Goal: Contribute content: Contribute content

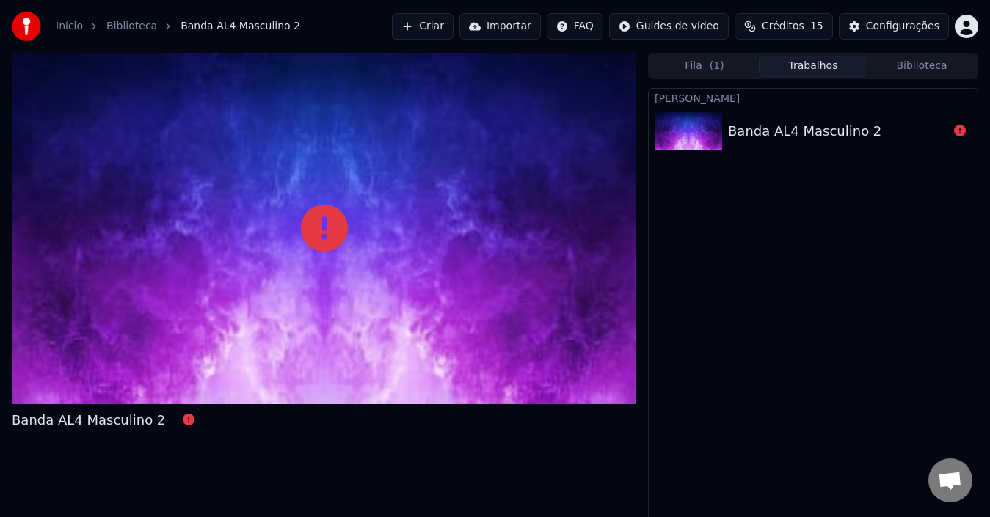
click at [838, 134] on div "Banda AL4 Masculino 2" at bounding box center [804, 131] width 153 height 21
click at [720, 73] on span "( 1 )" at bounding box center [716, 66] width 15 height 15
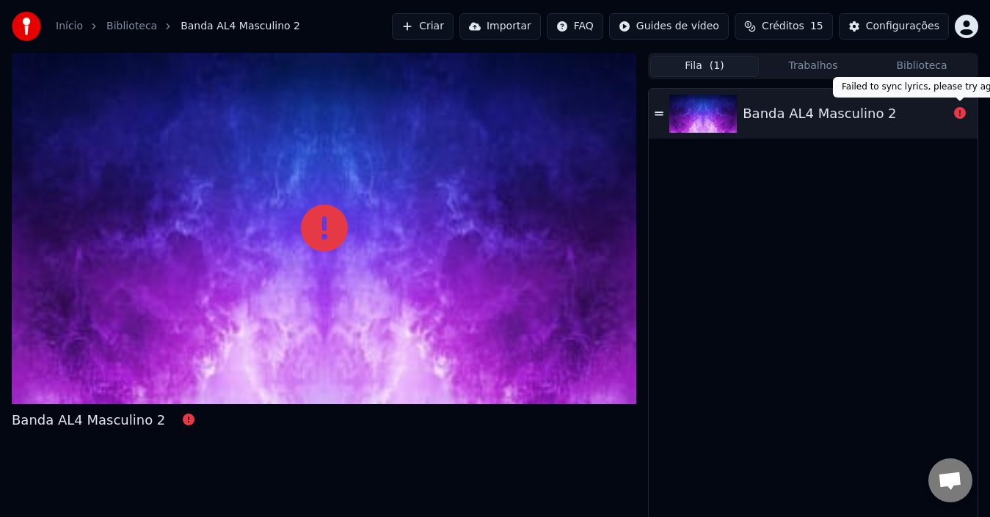
click at [957, 111] on icon at bounding box center [960, 113] width 12 height 12
click at [786, 109] on div "Banda AL4 Masculino 2" at bounding box center [818, 113] width 153 height 21
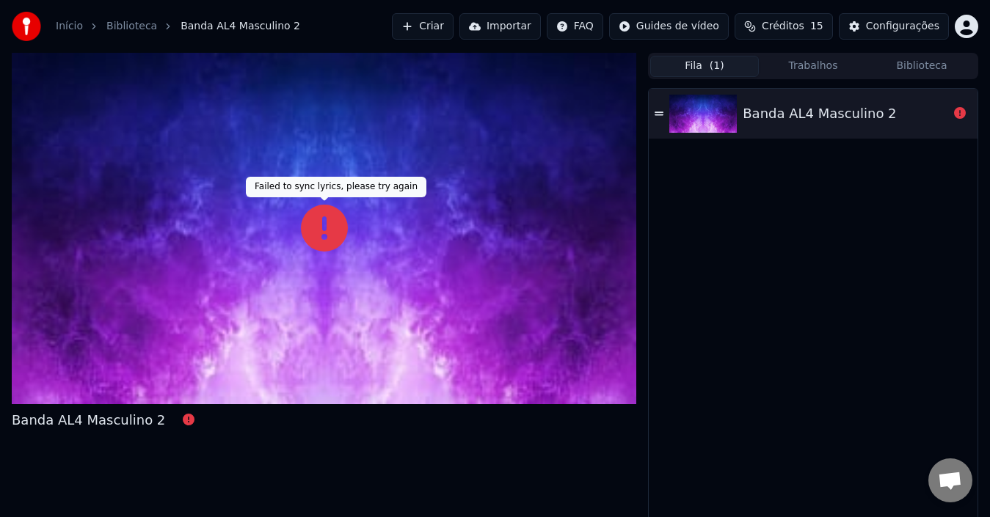
click at [315, 224] on icon at bounding box center [324, 228] width 47 height 47
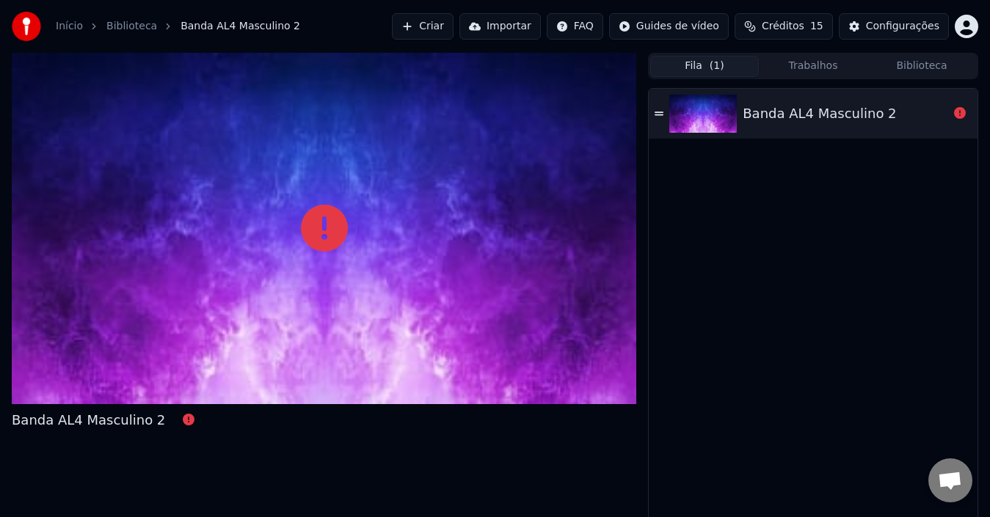
click at [397, 26] on div "Início Biblioteca Banda AL4 Masculino 2 Criar Importar FAQ Guides de vídeo Créd…" at bounding box center [495, 26] width 990 height 53
click at [444, 24] on button "Criar" at bounding box center [423, 26] width 62 height 26
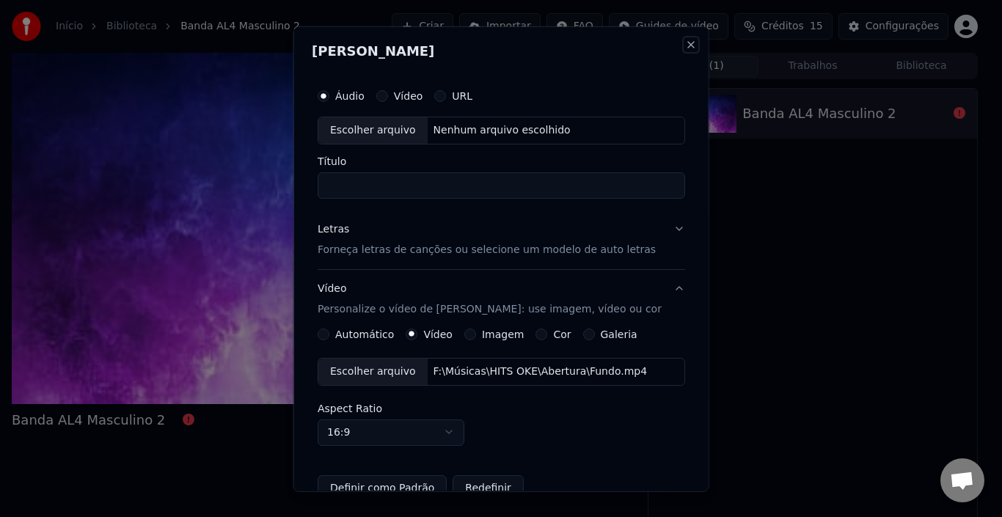
click at [684, 47] on button "Close" at bounding box center [690, 44] width 12 height 12
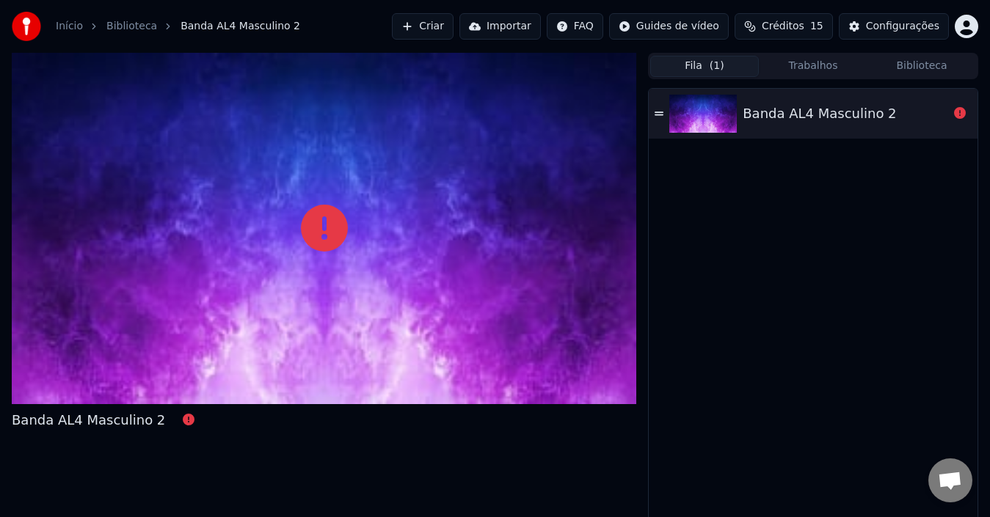
click at [889, 120] on div "Banda AL4 Masculino 2" at bounding box center [844, 113] width 205 height 21
click at [662, 112] on icon at bounding box center [658, 113] width 9 height 4
click at [959, 114] on icon at bounding box center [960, 113] width 12 height 12
click at [896, 53] on div "Fila ( 1 ) Trabalhos Biblioteca" at bounding box center [813, 66] width 330 height 26
click at [906, 66] on button "Biblioteca" at bounding box center [921, 66] width 109 height 21
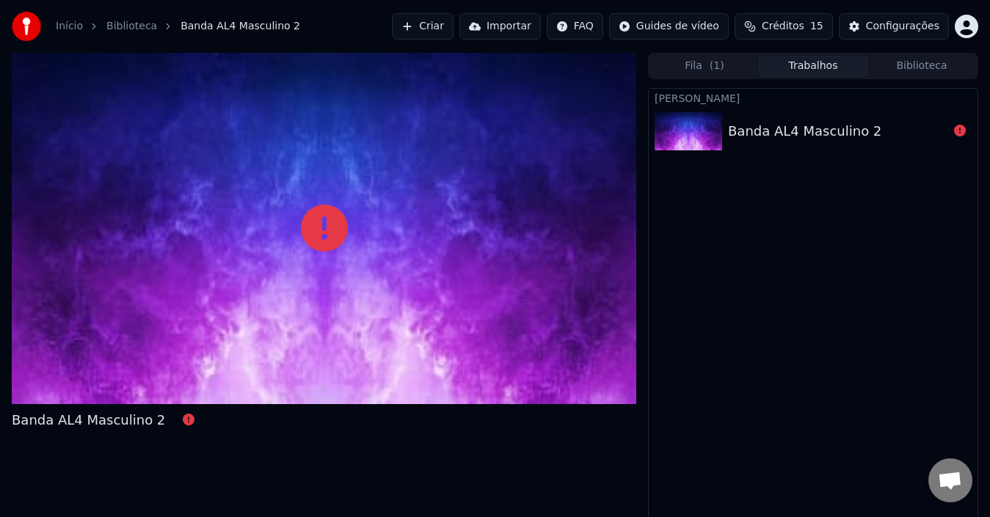
click at [827, 63] on button "Trabalhos" at bounding box center [812, 66] width 109 height 21
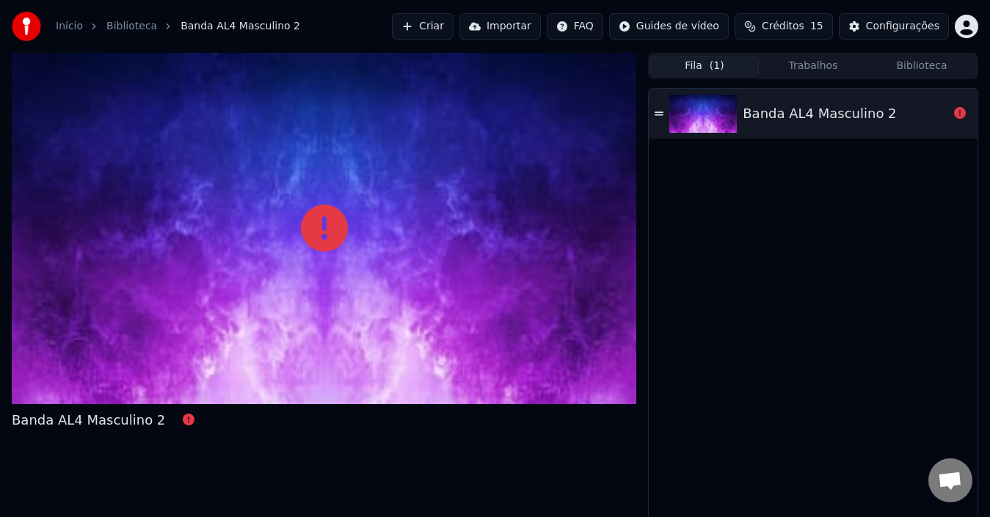
click at [675, 63] on button "Fila ( 1 )" at bounding box center [704, 66] width 109 height 21
click at [451, 23] on button "Criar" at bounding box center [423, 26] width 62 height 26
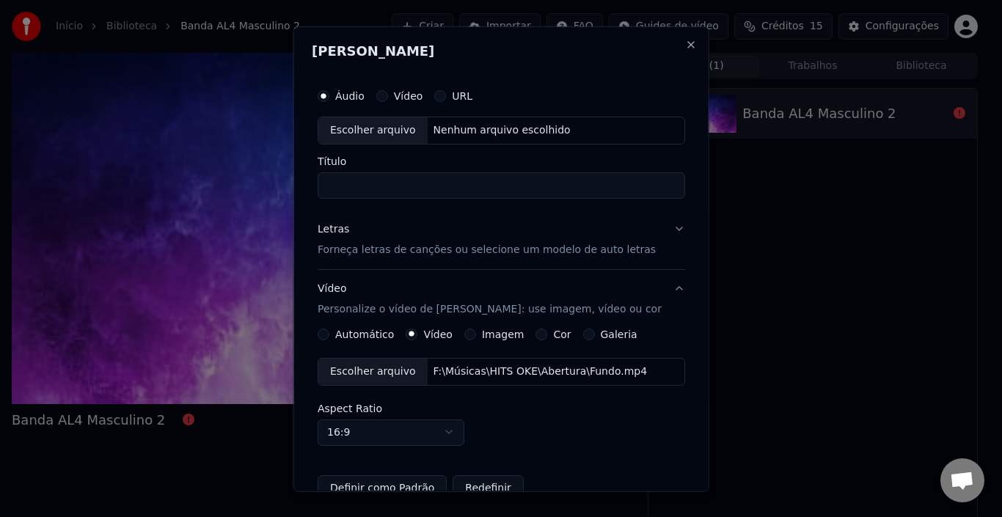
click at [409, 137] on div "Escolher arquivo" at bounding box center [372, 130] width 109 height 26
type input "**********"
click at [433, 251] on p "Forneça letras de canções ou selecione um modelo de auto letras" at bounding box center [487, 249] width 338 height 15
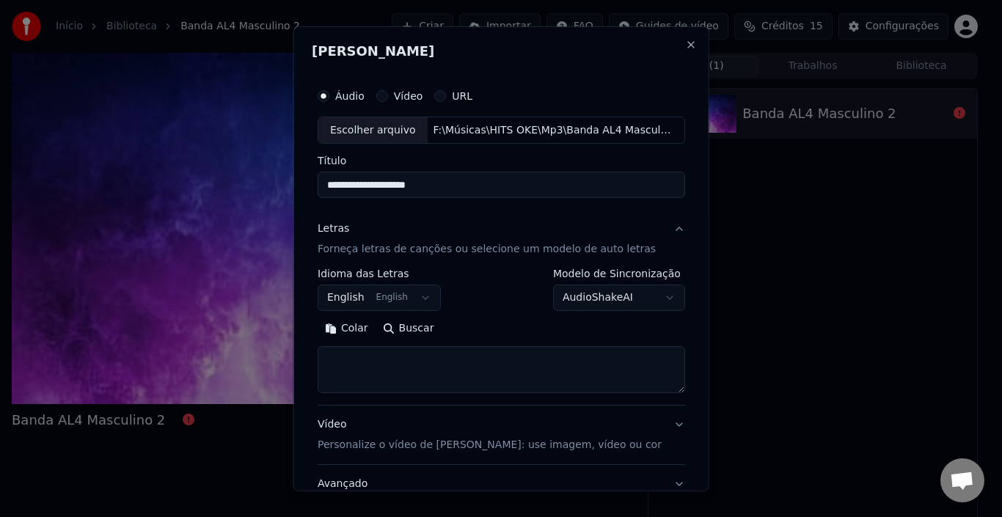
click at [394, 365] on textarea at bounding box center [501, 369] width 367 height 47
paste textarea "**********"
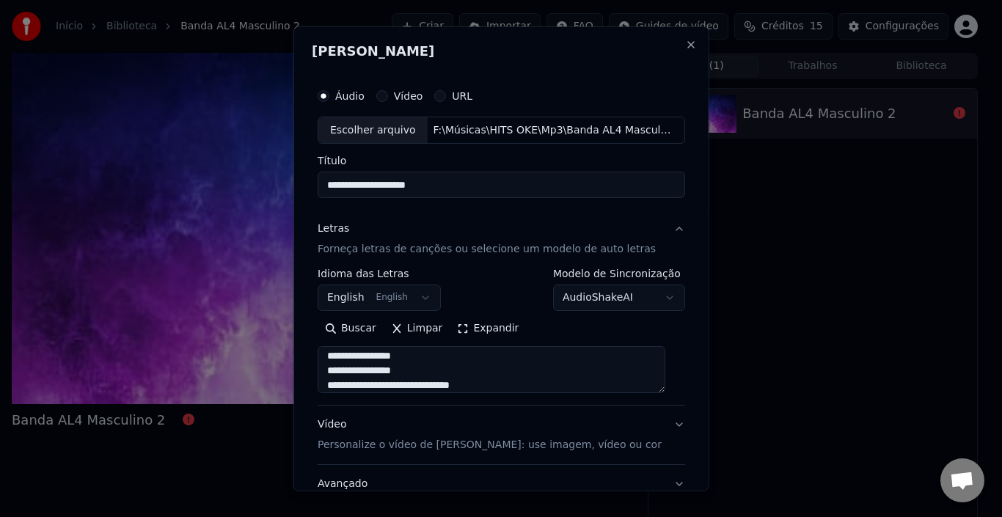
scroll to position [1257, 0]
type textarea "**********"
click at [650, 427] on button "Vídeo Personalize o vídeo de karaokê: use imagem, vídeo ou cor" at bounding box center [501, 435] width 367 height 59
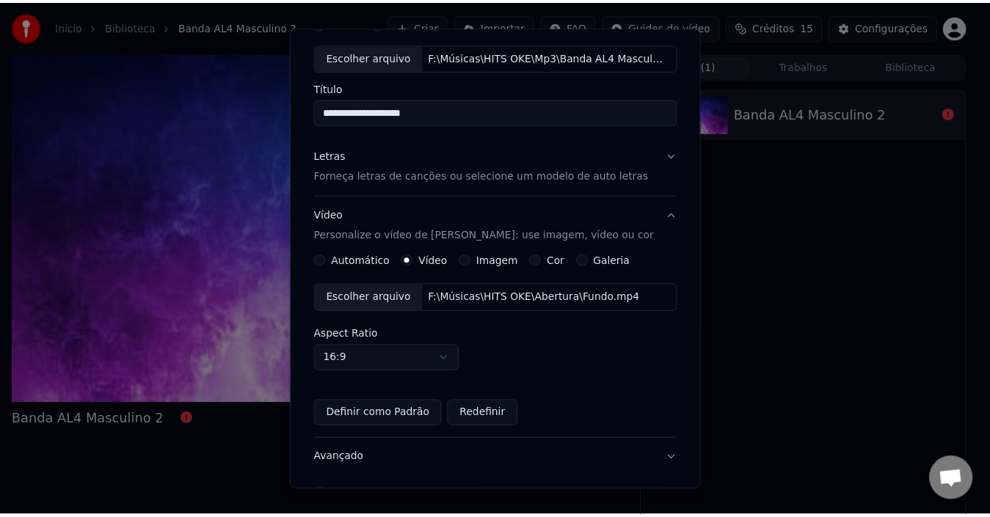
scroll to position [147, 0]
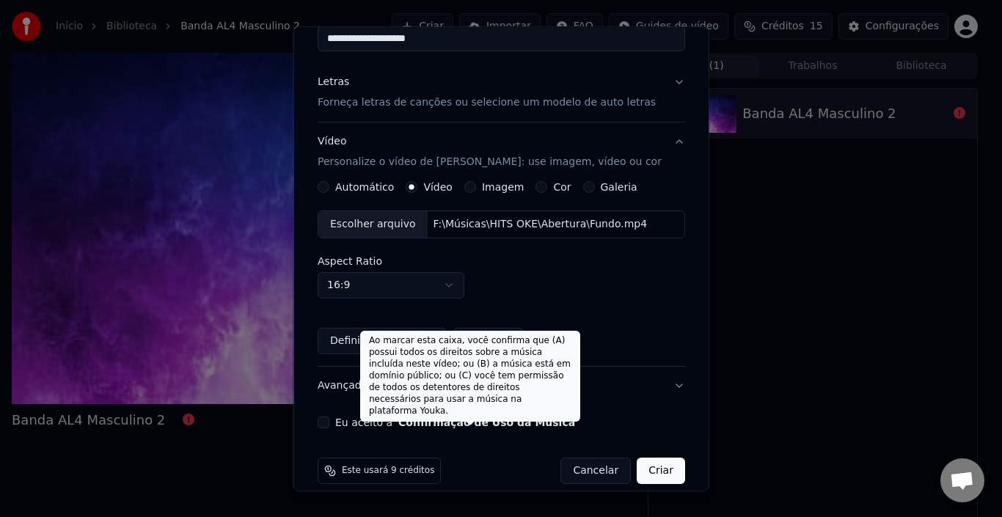
click at [511, 422] on button "Confirmação de Uso da Música" at bounding box center [486, 422] width 177 height 10
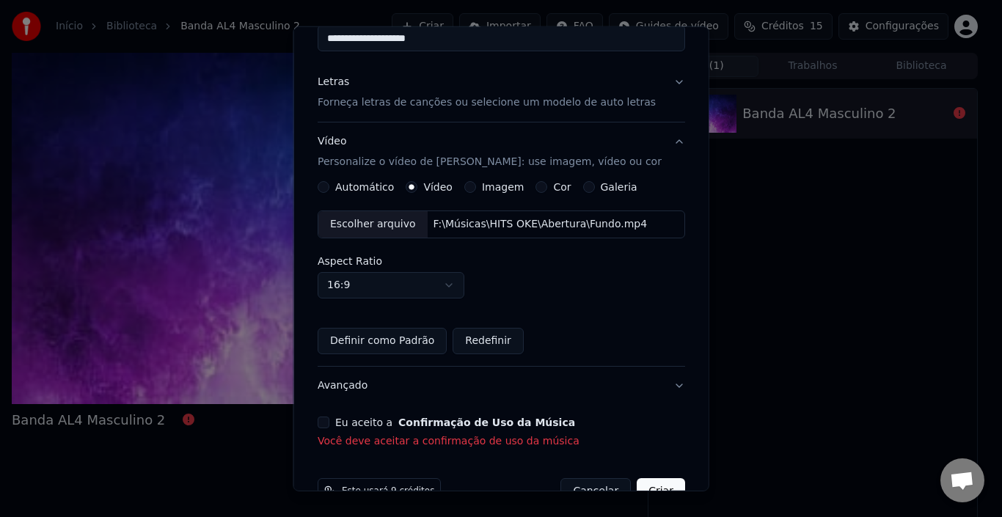
click at [339, 427] on label "Eu aceito a Confirmação de Uso da Música" at bounding box center [455, 422] width 240 height 10
click at [329, 427] on button "Eu aceito a Confirmação de Uso da Música" at bounding box center [324, 423] width 12 height 12
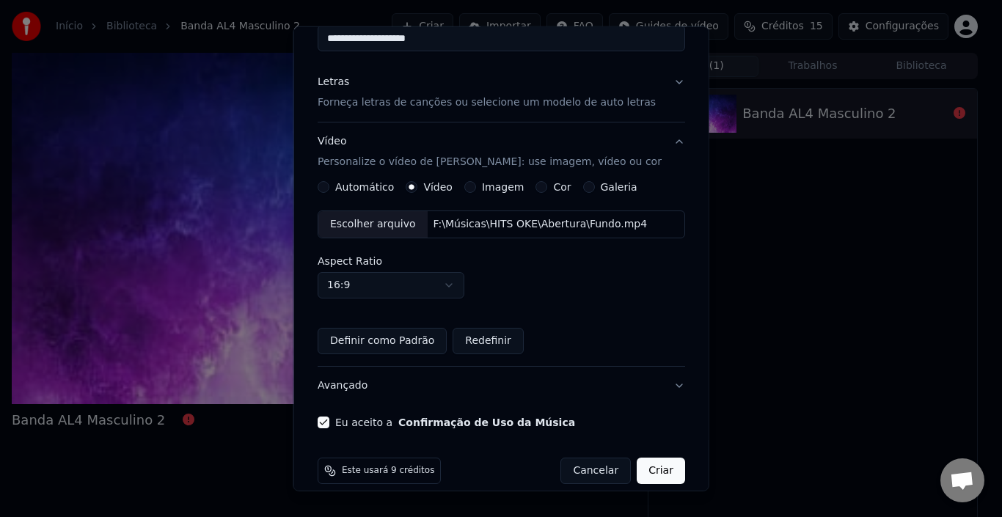
click at [659, 473] on button "Criar" at bounding box center [661, 471] width 48 height 26
